Goal: Task Accomplishment & Management: Manage account settings

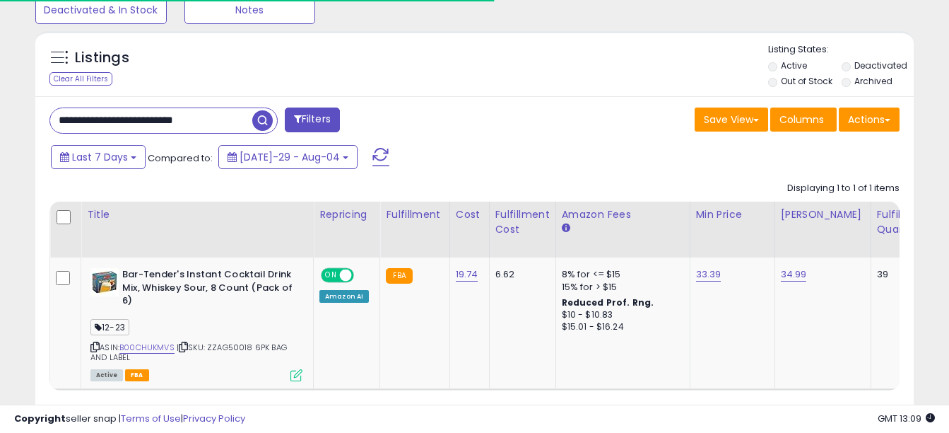
scroll to position [0, 27]
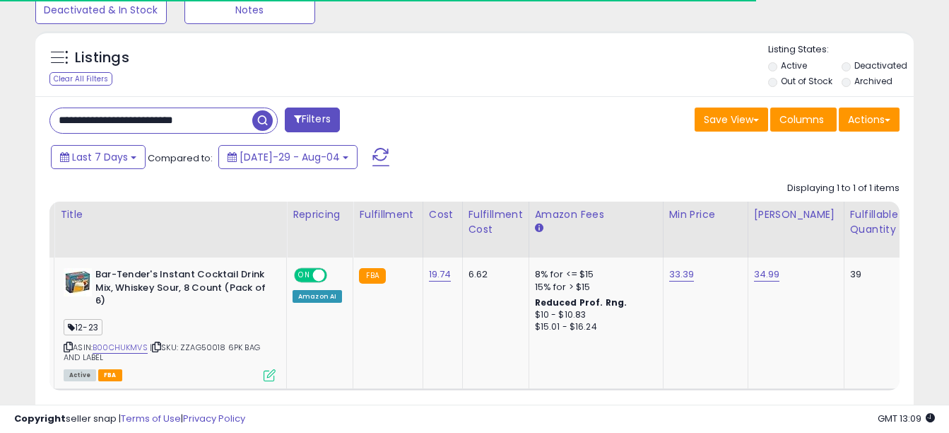
click at [230, 122] on input "**********" at bounding box center [151, 120] width 202 height 25
type input "*"
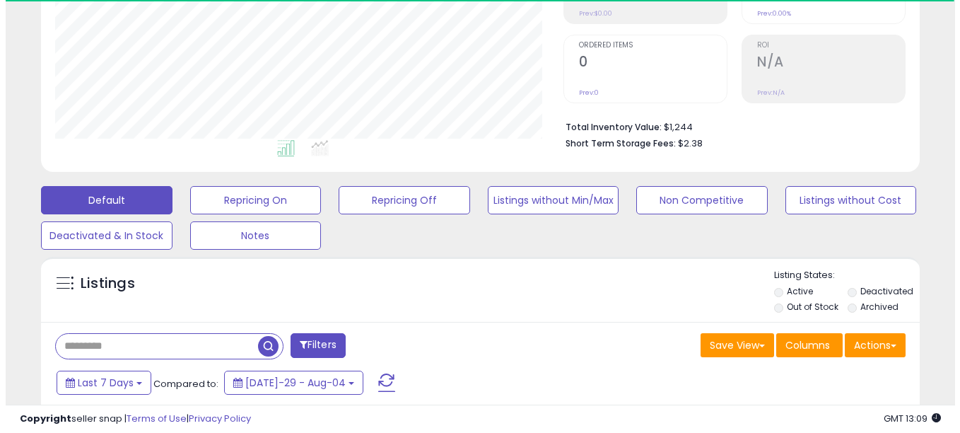
scroll to position [262, 0]
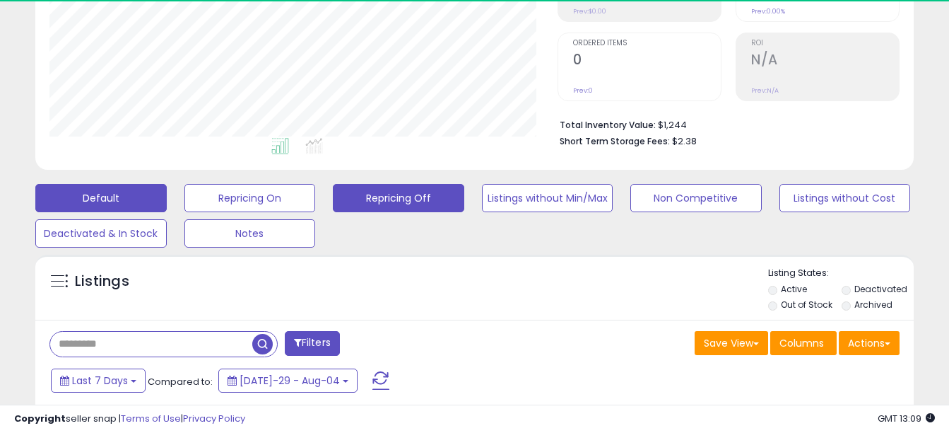
click at [316, 200] on button "Repricing Off" at bounding box center [250, 198] width 131 height 28
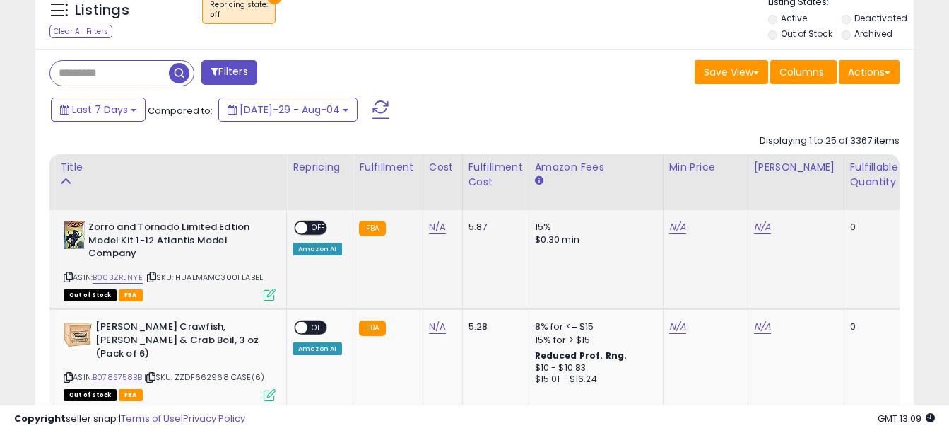
scroll to position [532, 0]
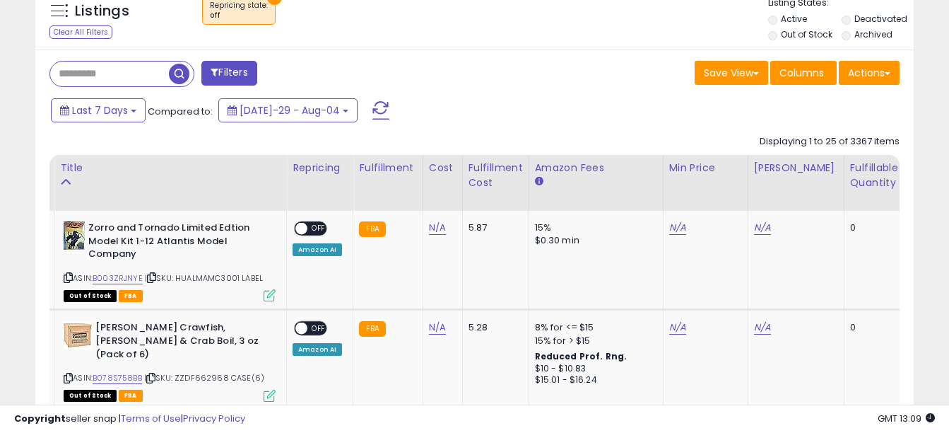
drag, startPoint x: 90, startPoint y: 74, endPoint x: 110, endPoint y: 74, distance: 19.1
click at [110, 74] on input "text" at bounding box center [109, 74] width 119 height 25
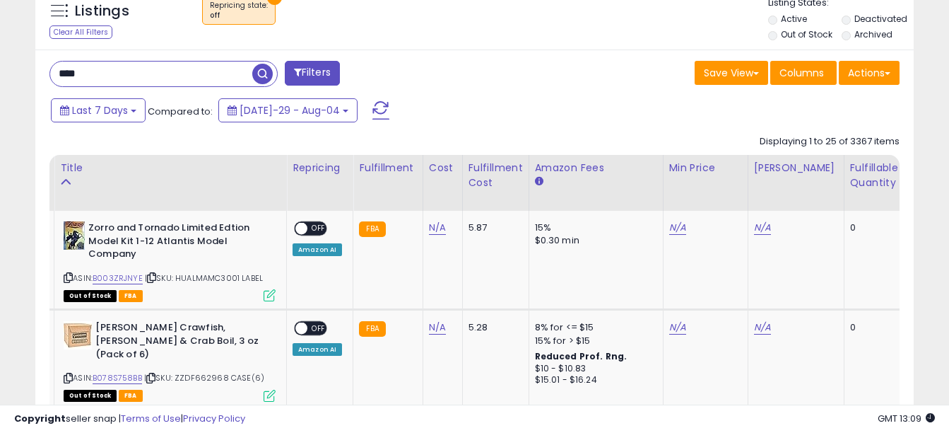
type input "****"
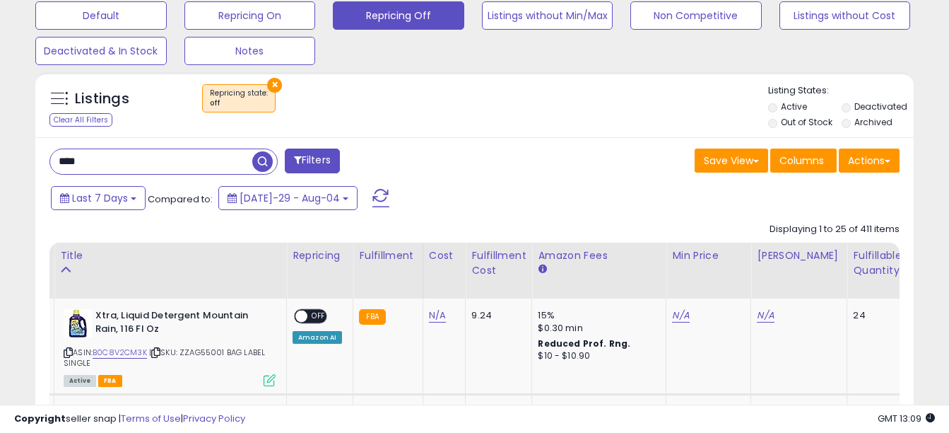
scroll to position [290, 509]
click at [438, 316] on link "N/A" at bounding box center [437, 315] width 17 height 14
type input "****"
click at [486, 279] on button "submit" at bounding box center [474, 279] width 24 height 21
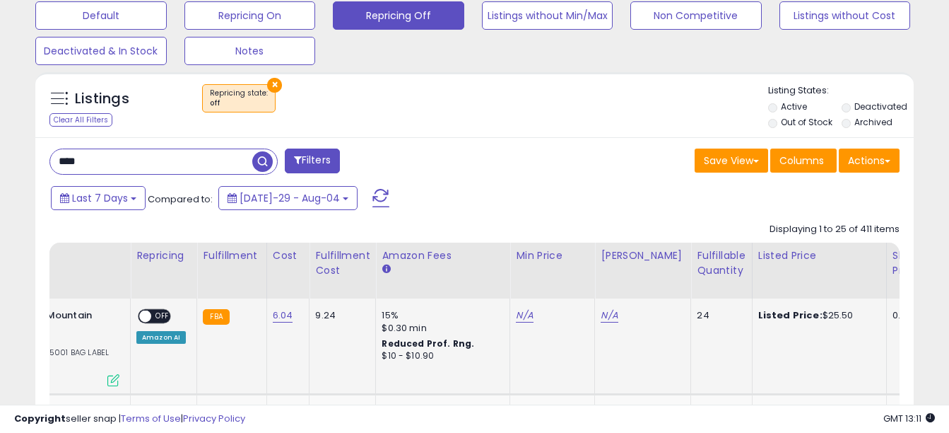
scroll to position [0, 182]
click at [522, 317] on link "N/A" at bounding box center [525, 315] width 17 height 14
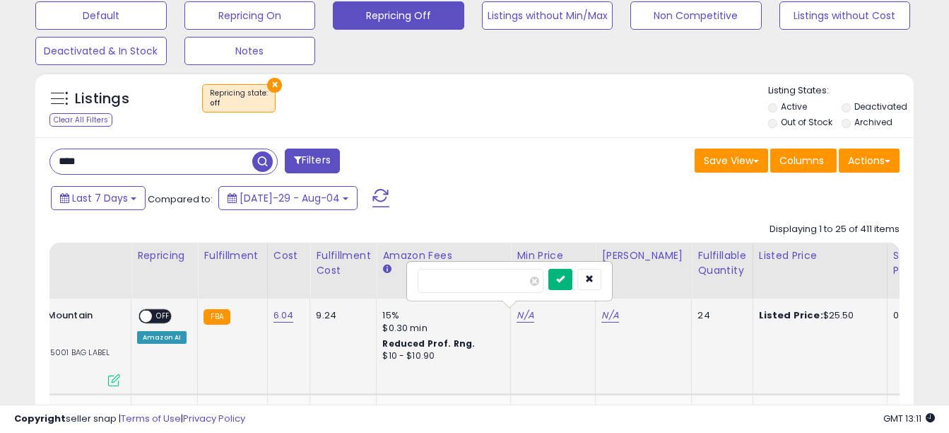
type input "*****"
click at [573, 278] on button "submit" at bounding box center [561, 279] width 24 height 21
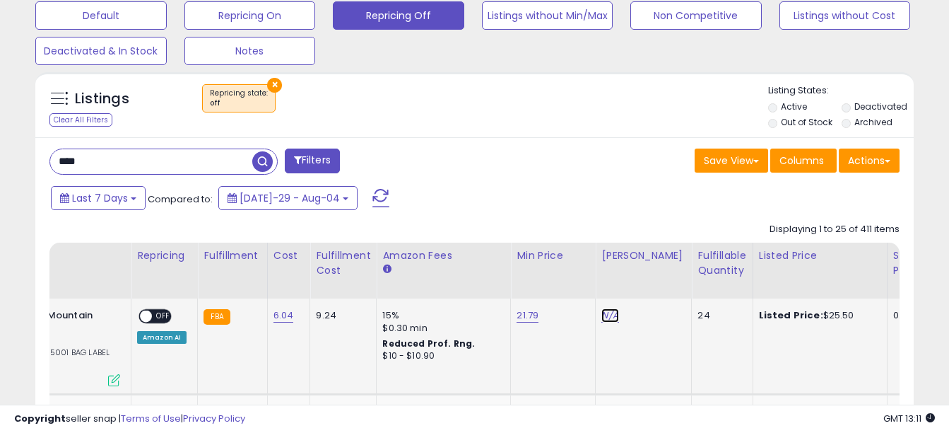
click at [606, 317] on link "N/A" at bounding box center [610, 315] width 17 height 14
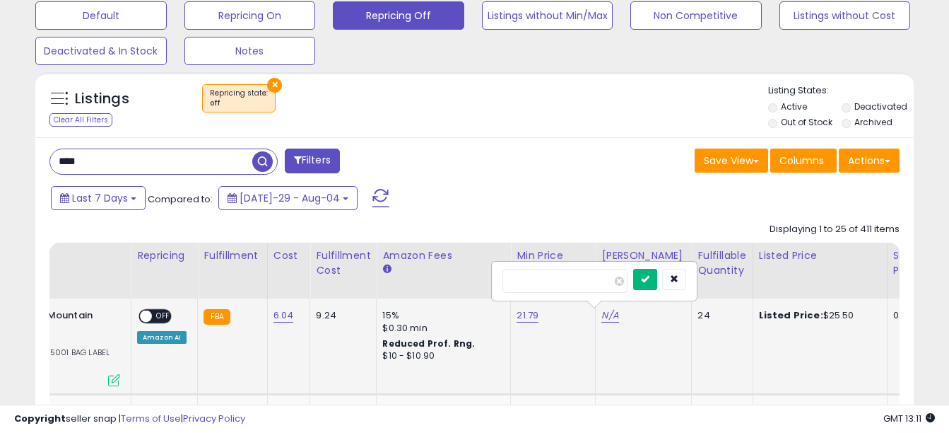
type input "*****"
click at [657, 278] on button "submit" at bounding box center [645, 279] width 24 height 21
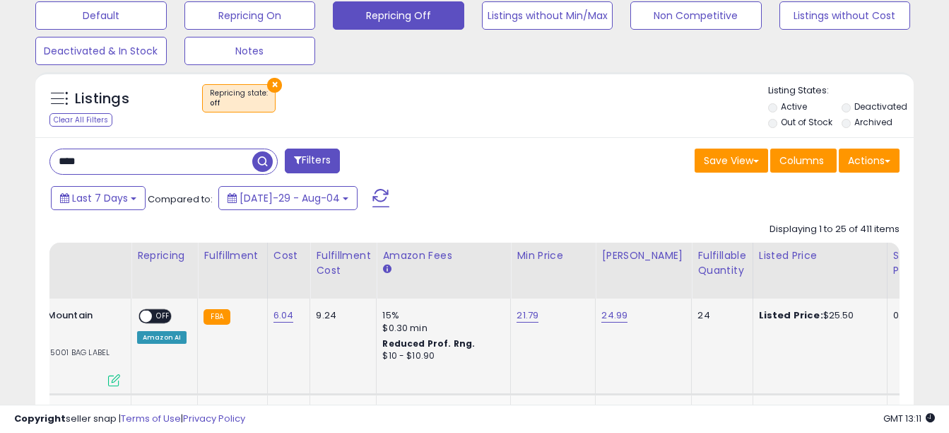
scroll to position [0, 0]
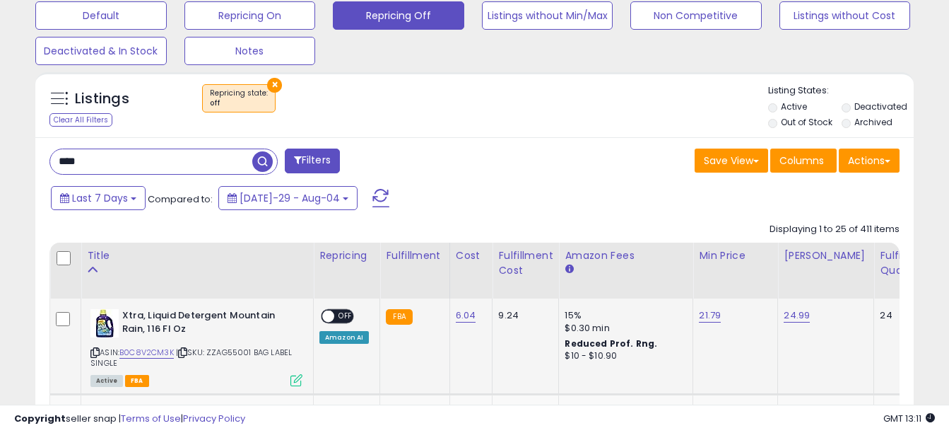
click at [342, 323] on div "ON OFF" at bounding box center [337, 316] width 33 height 15
click at [344, 319] on span "OFF" at bounding box center [345, 316] width 23 height 12
click at [146, 353] on link "B0C8V2CM3K" at bounding box center [146, 352] width 54 height 12
drag, startPoint x: 211, startPoint y: 350, endPoint x: 302, endPoint y: 361, distance: 91.2
click at [302, 361] on div "ASIN: B0C8V2CM3K | SKU: ZZAG55001 BAG LABEL SINGLE Active FBA" at bounding box center [196, 347] width 212 height 76
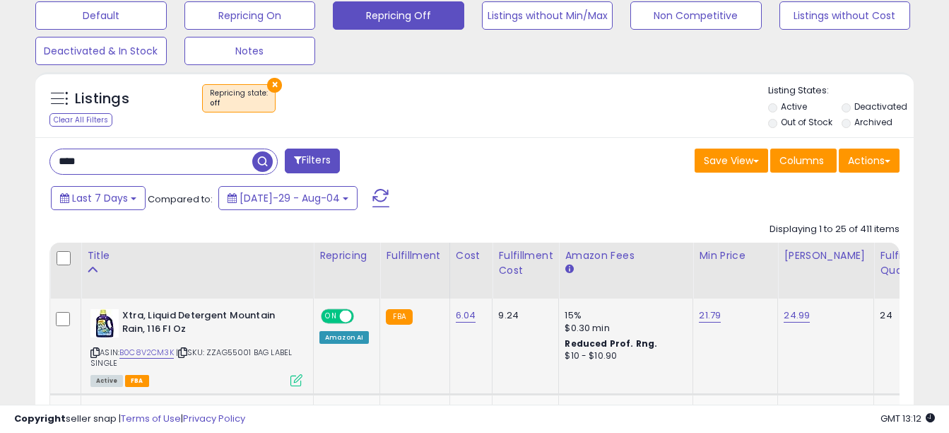
copy span "ZZAG55001 BAG LABEL SINGLE"
